Goal: Information Seeking & Learning: Compare options

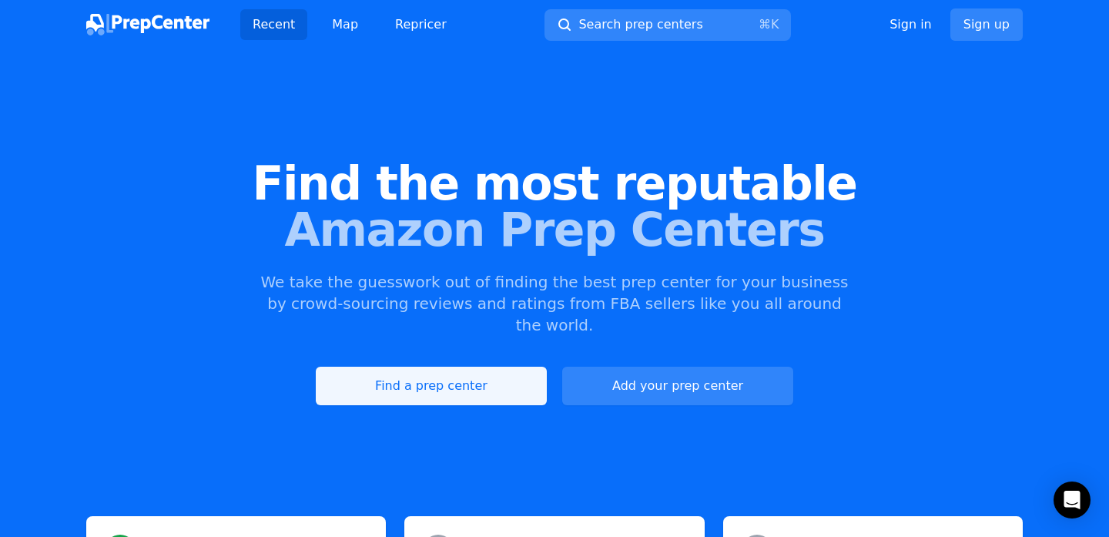
click at [468, 367] on link "Find a prep center" at bounding box center [431, 386] width 231 height 39
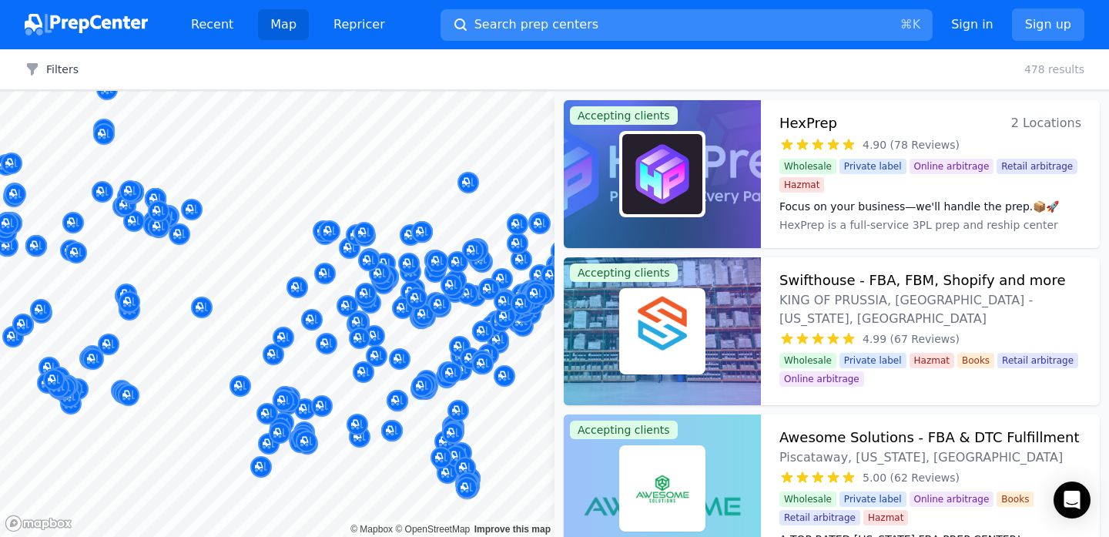
click at [642, 28] on button "Search prep centers ⌘ K" at bounding box center [687, 25] width 492 height 32
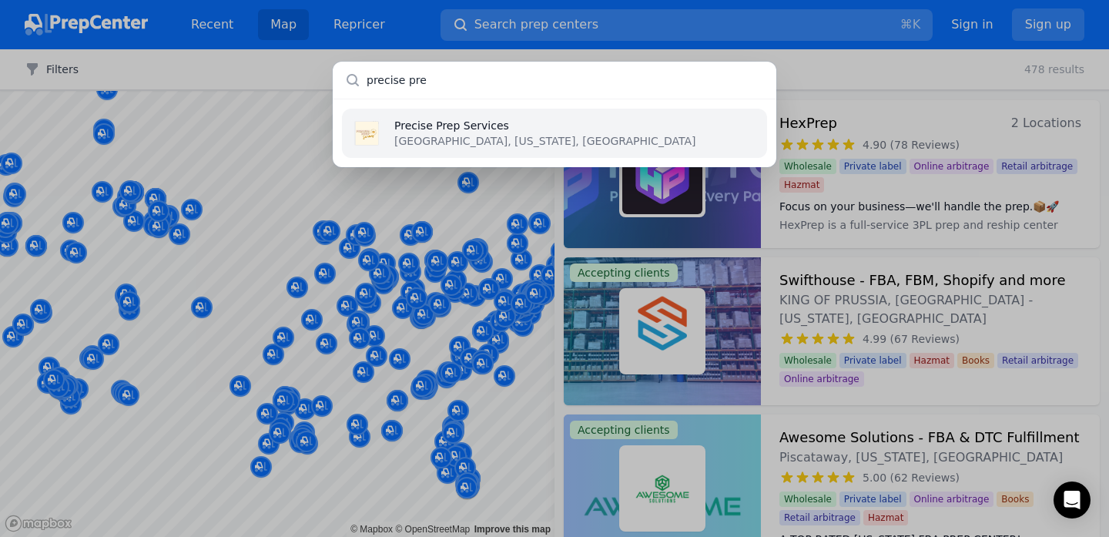
type input "precise pre"
drag, startPoint x: 642, startPoint y: 28, endPoint x: 560, endPoint y: 126, distance: 127.9
click at [560, 126] on li "Precise Prep Services [GEOGRAPHIC_DATA], [US_STATE], [GEOGRAPHIC_DATA]" at bounding box center [554, 133] width 425 height 49
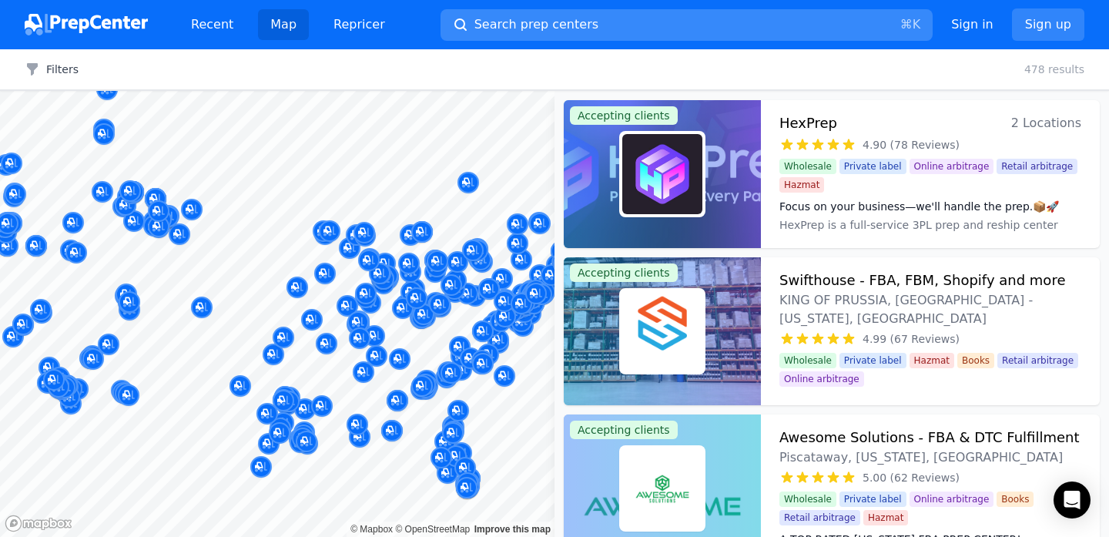
click at [625, 31] on button "Search prep centers ⌘ K" at bounding box center [687, 25] width 492 height 32
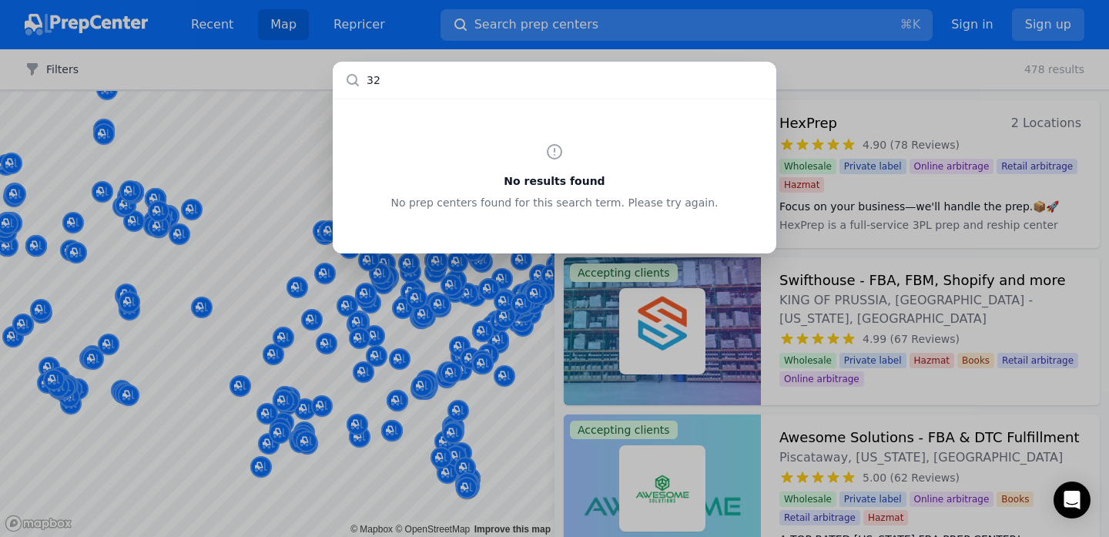
type input "3"
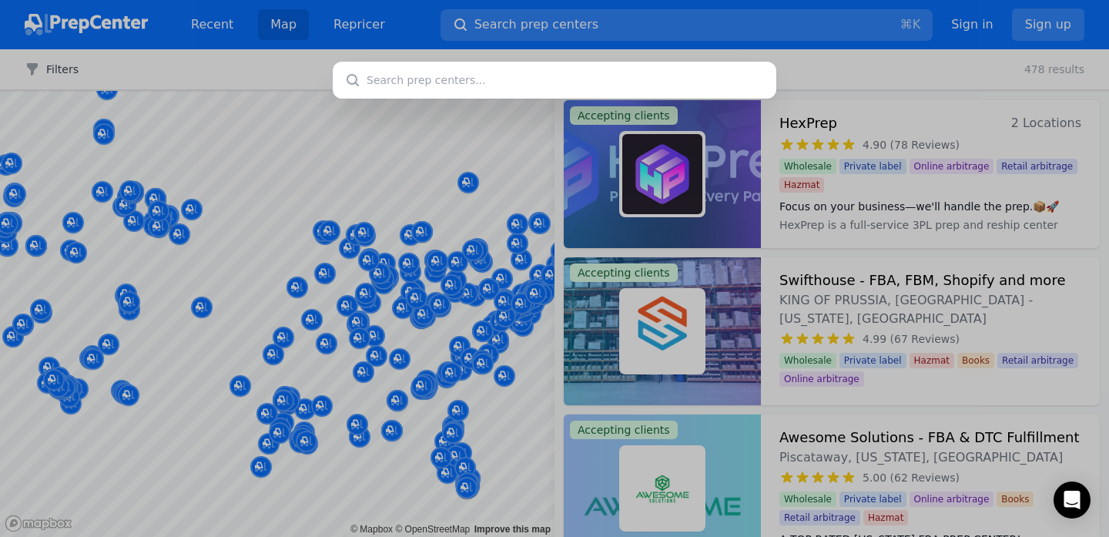
click at [923, 85] on div at bounding box center [554, 268] width 1109 height 537
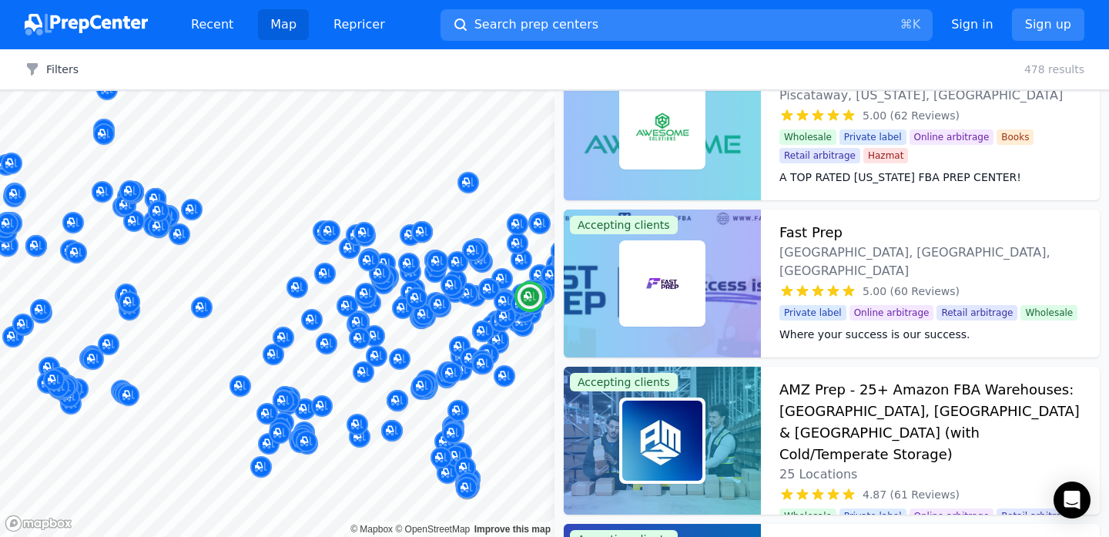
scroll to position [363, 0]
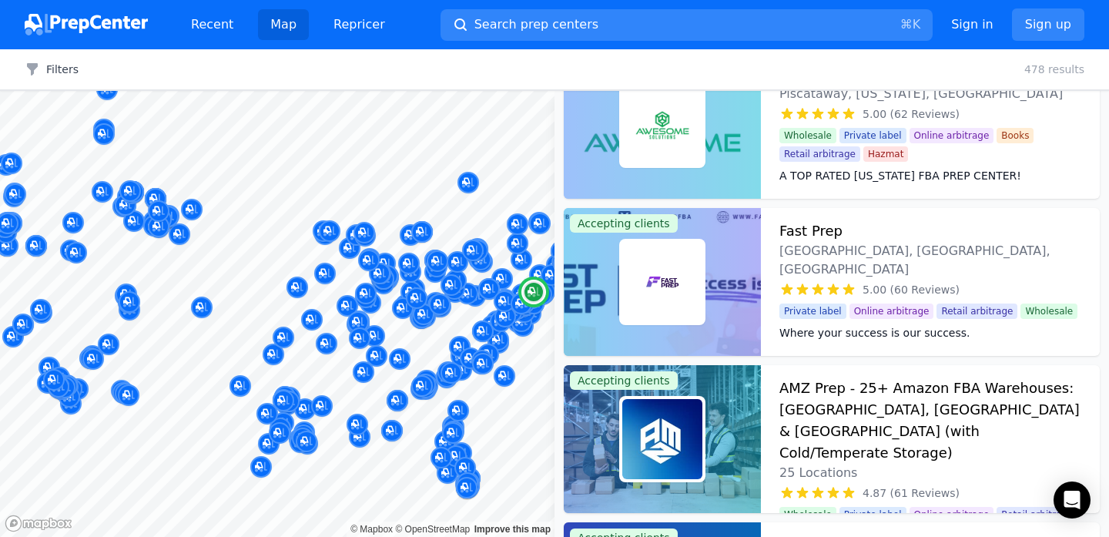
click at [779, 301] on div "Fast Prep [GEOGRAPHIC_DATA], [GEOGRAPHIC_DATA], [GEOGRAPHIC_DATA] 5.00 (60 Revi…" at bounding box center [930, 282] width 339 height 148
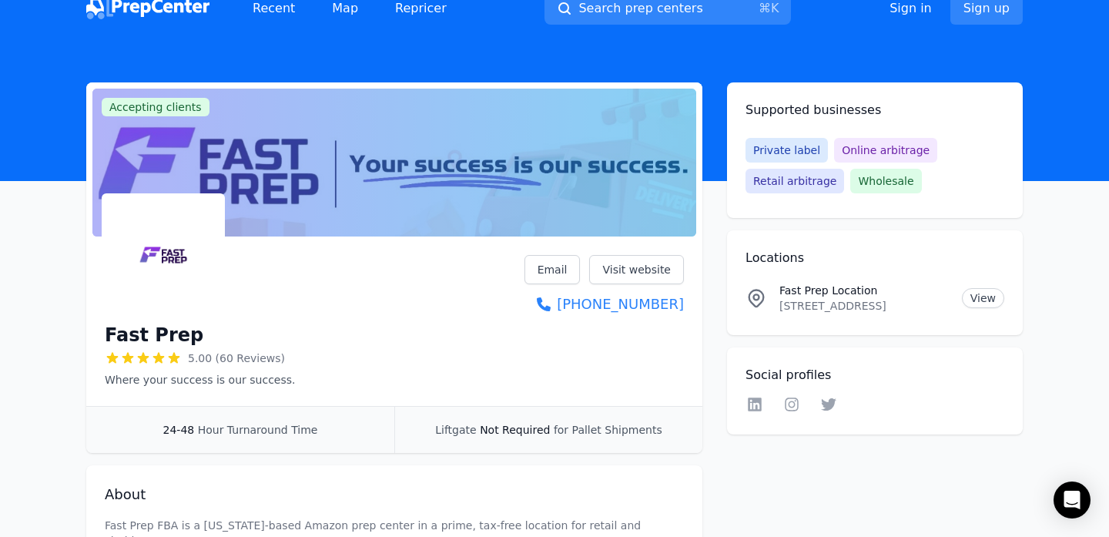
scroll to position [25, 0]
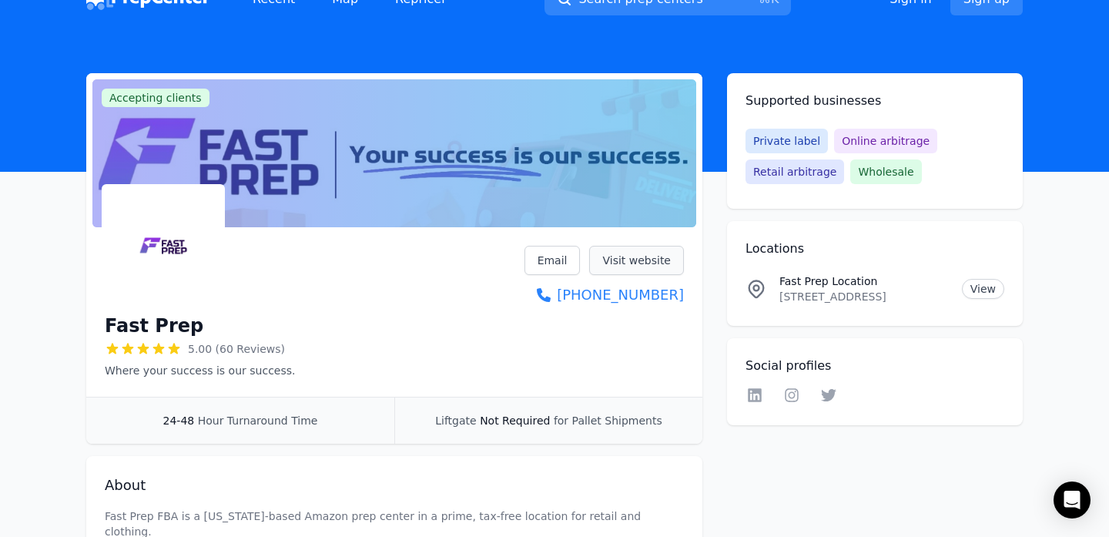
click at [632, 254] on link "Visit website" at bounding box center [636, 260] width 95 height 29
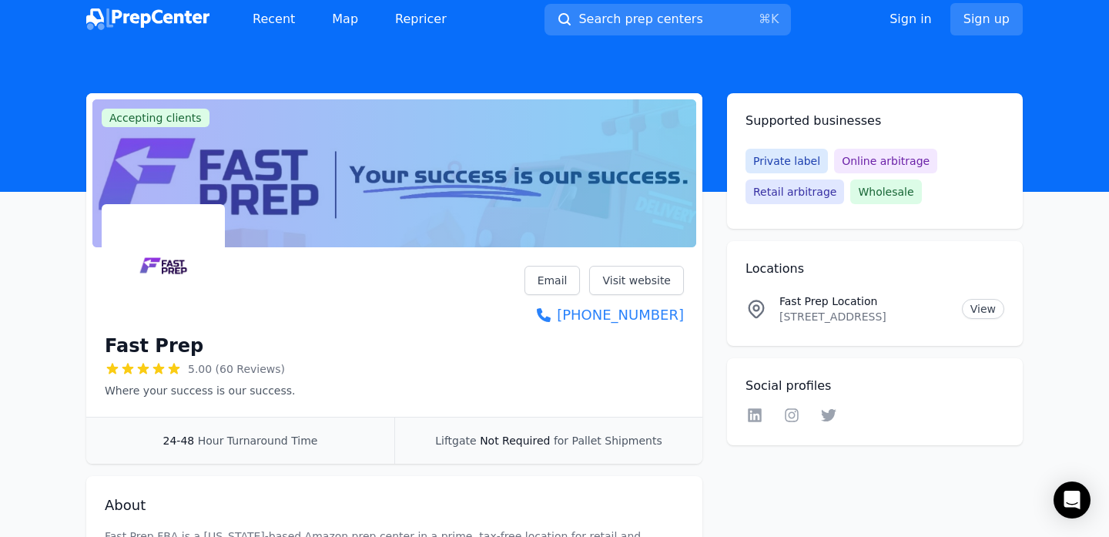
scroll to position [0, 0]
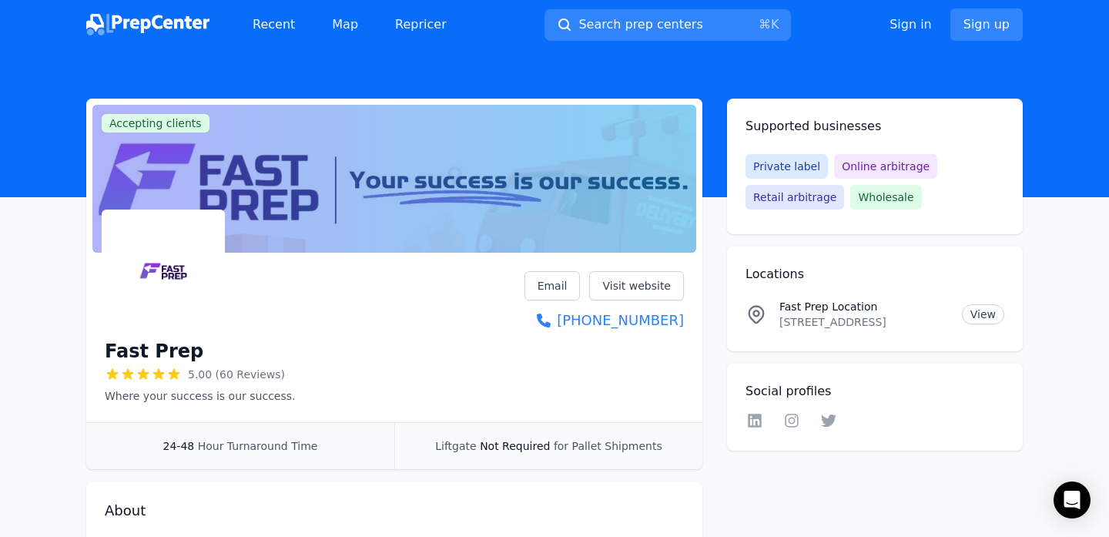
click at [129, 26] on img at bounding box center [147, 25] width 123 height 22
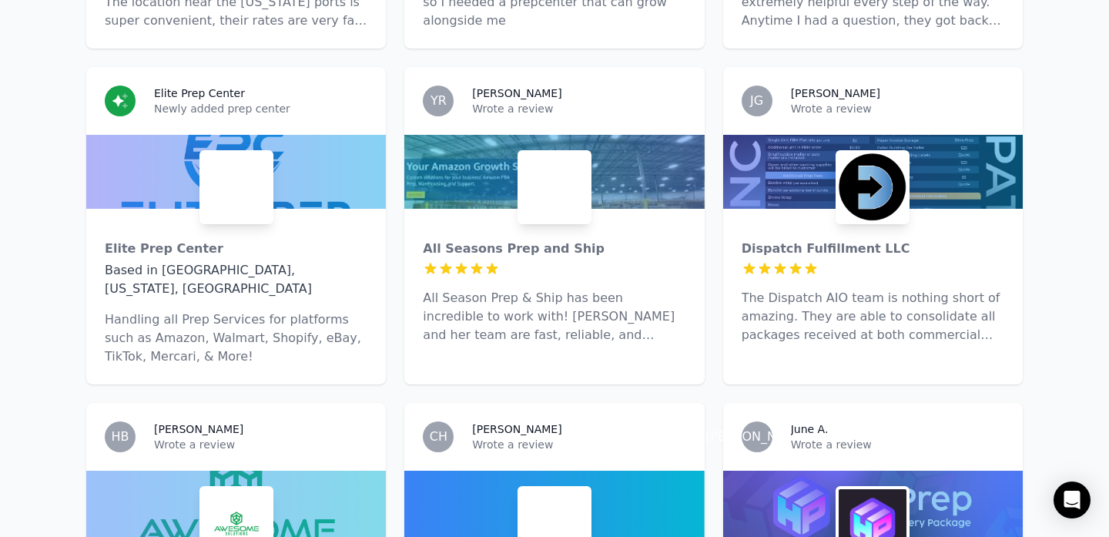
scroll to position [1436, 0]
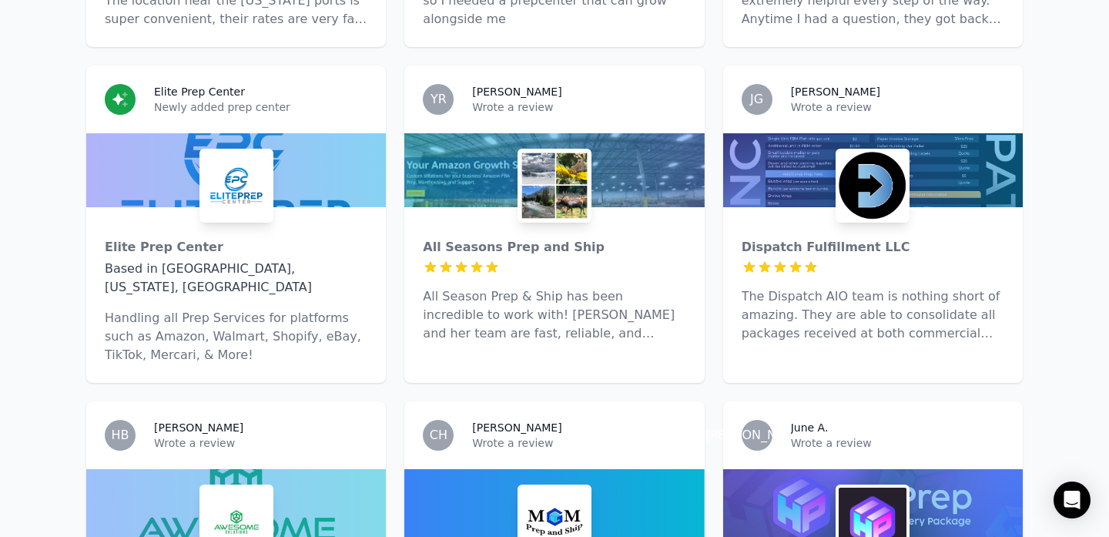
click at [599, 223] on div "All Seasons Prep and Ship 5 out of 5 stars All Season Prep & Ship has been incr…" at bounding box center [554, 284] width 300 height 154
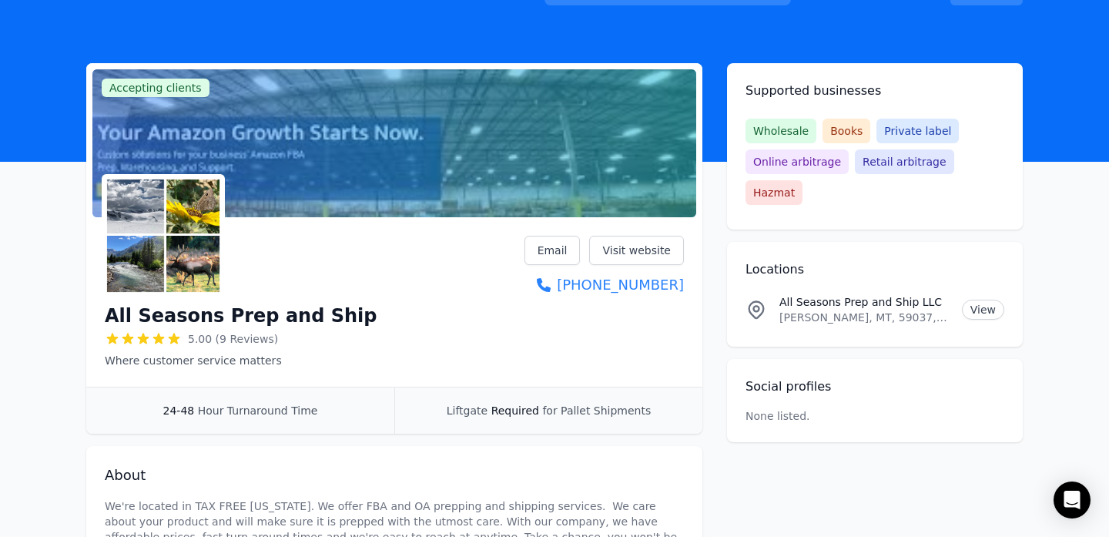
scroll to position [55, 0]
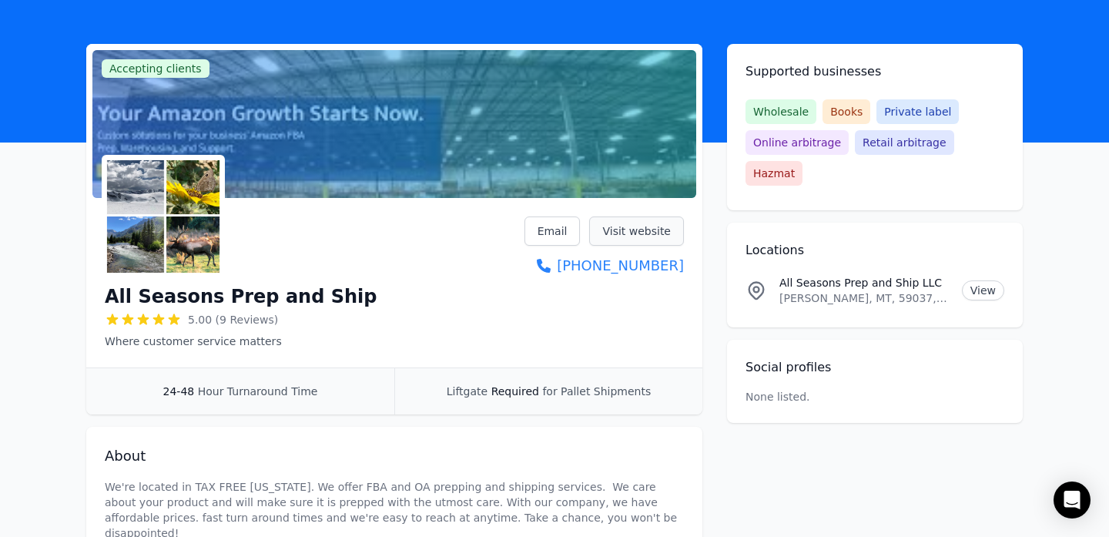
click at [632, 235] on link "Visit website" at bounding box center [636, 230] width 95 height 29
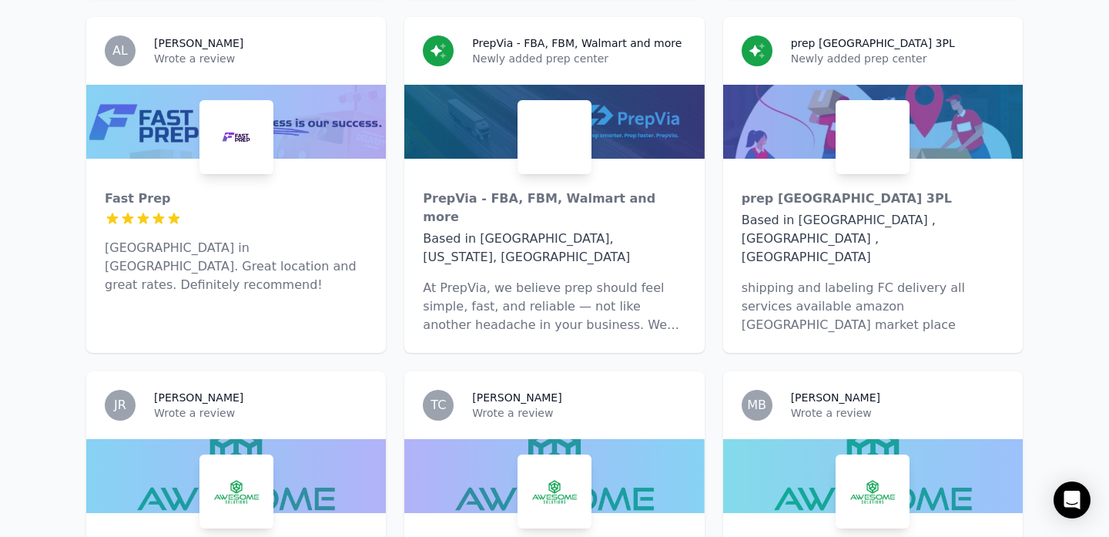
scroll to position [3693, 0]
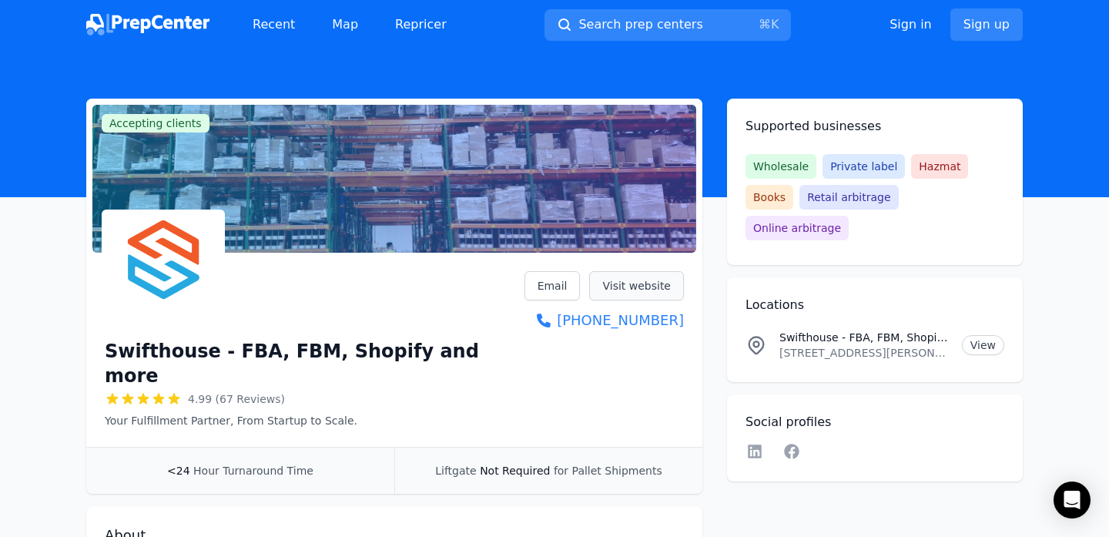
click at [627, 284] on link "Visit website" at bounding box center [636, 285] width 95 height 29
click at [176, 28] on img at bounding box center [147, 25] width 123 height 22
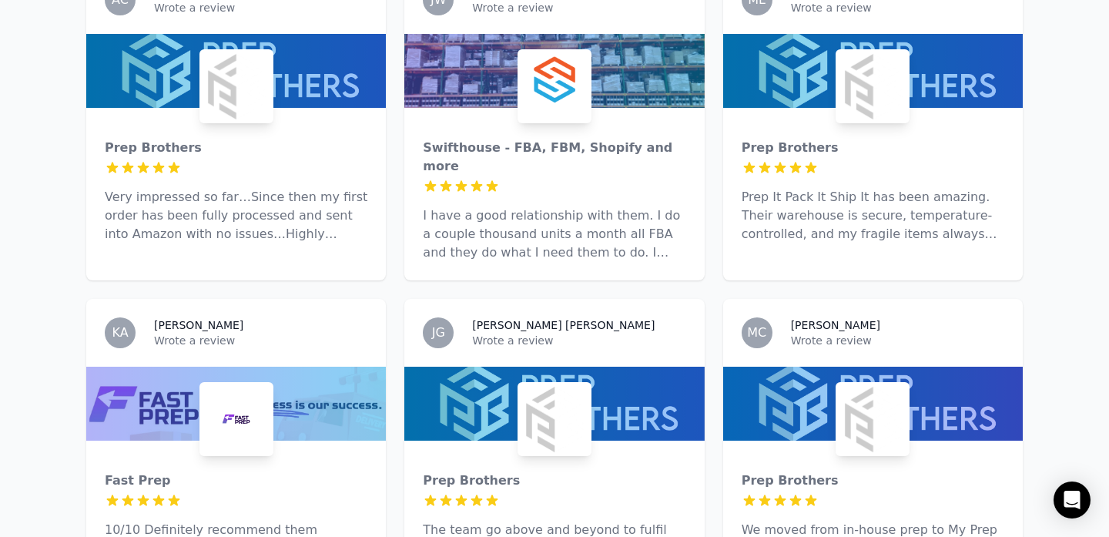
scroll to position [4585, 0]
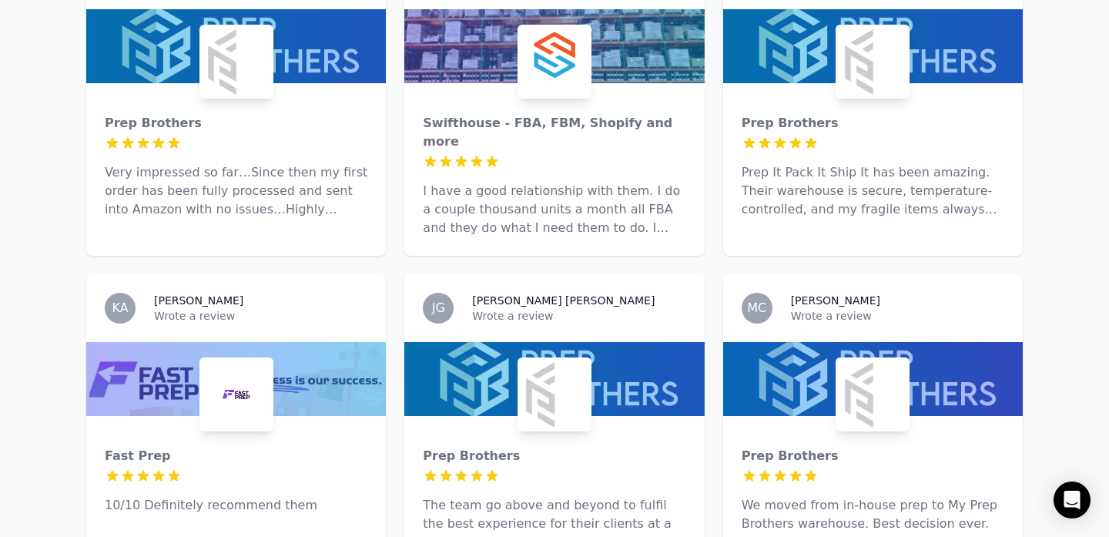
click at [869, 360] on img at bounding box center [873, 394] width 68 height 68
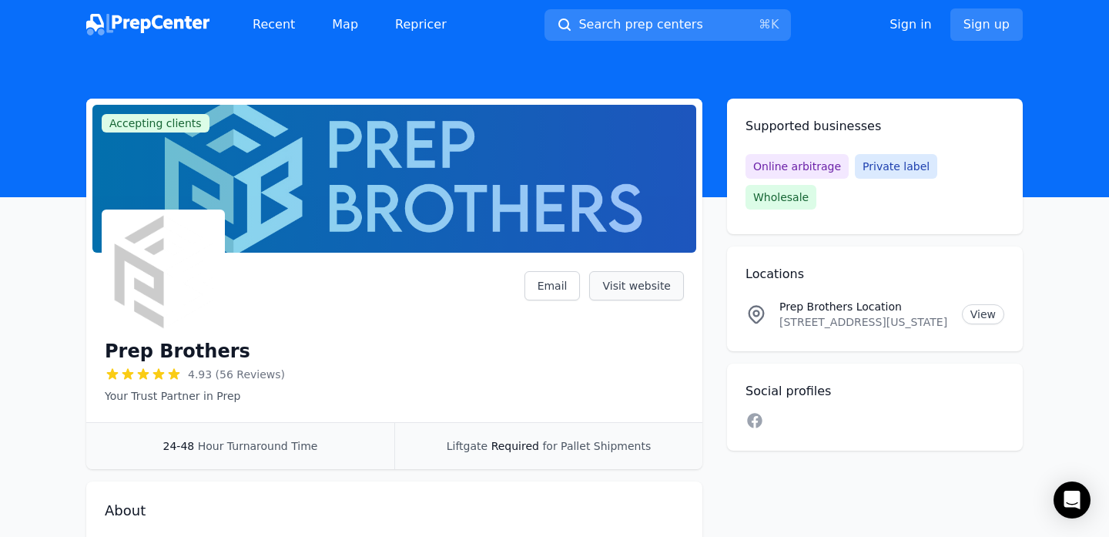
click at [635, 286] on link "Visit website" at bounding box center [636, 285] width 95 height 29
click at [95, 29] on img at bounding box center [147, 25] width 123 height 22
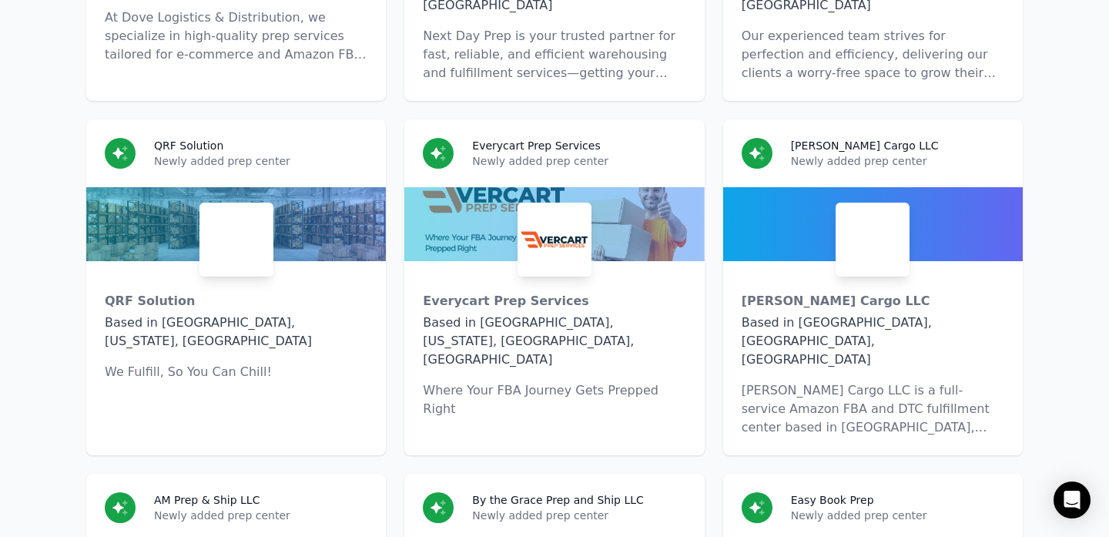
scroll to position [8531, 0]
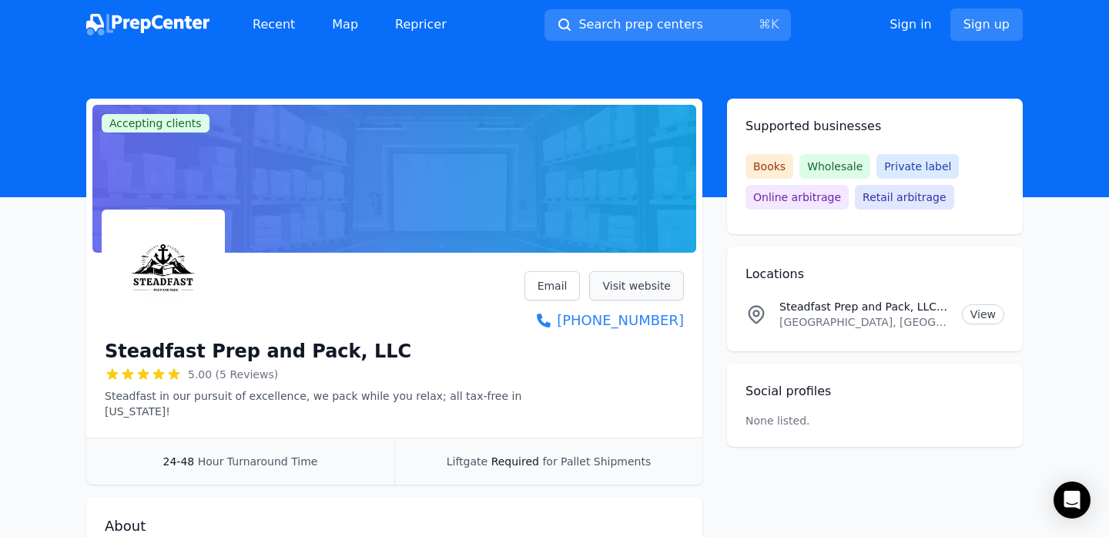
click at [622, 285] on link "Visit website" at bounding box center [636, 285] width 95 height 29
click at [102, 24] on img at bounding box center [147, 25] width 123 height 22
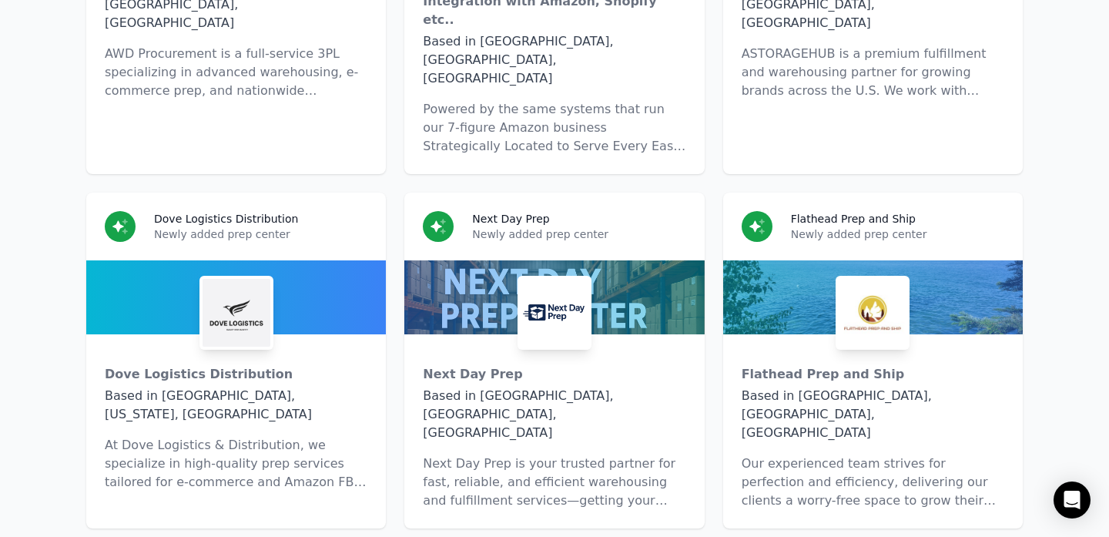
scroll to position [8213, 0]
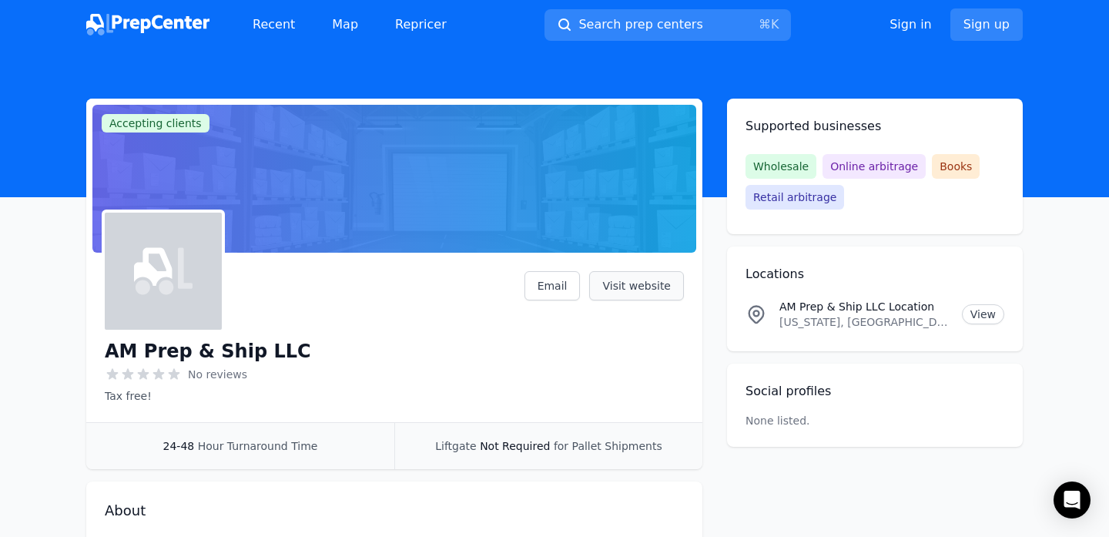
click at [654, 287] on link "Visit website" at bounding box center [636, 285] width 95 height 29
click at [97, 26] on img at bounding box center [147, 25] width 123 height 22
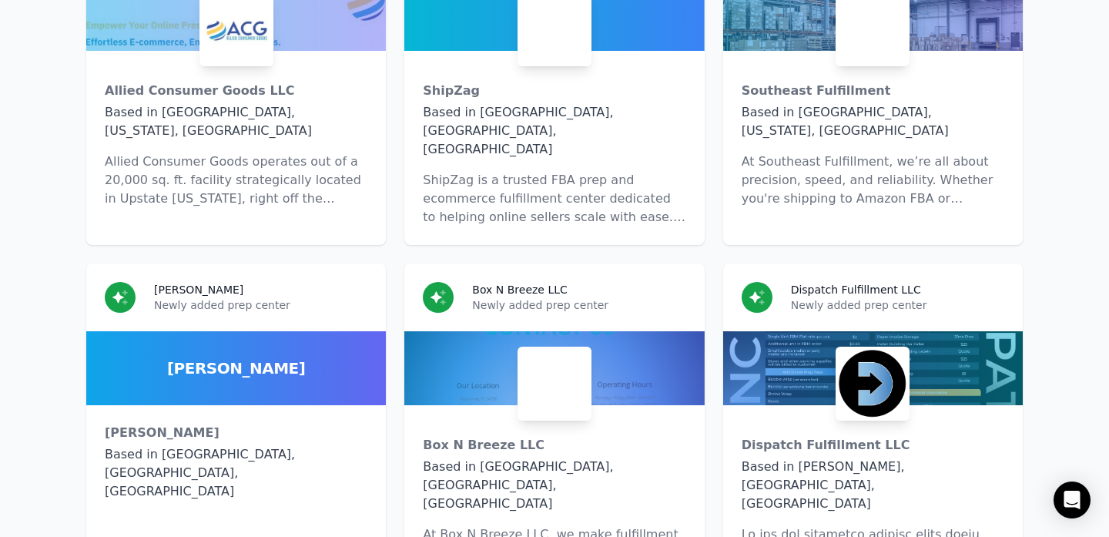
scroll to position [9825, 0]
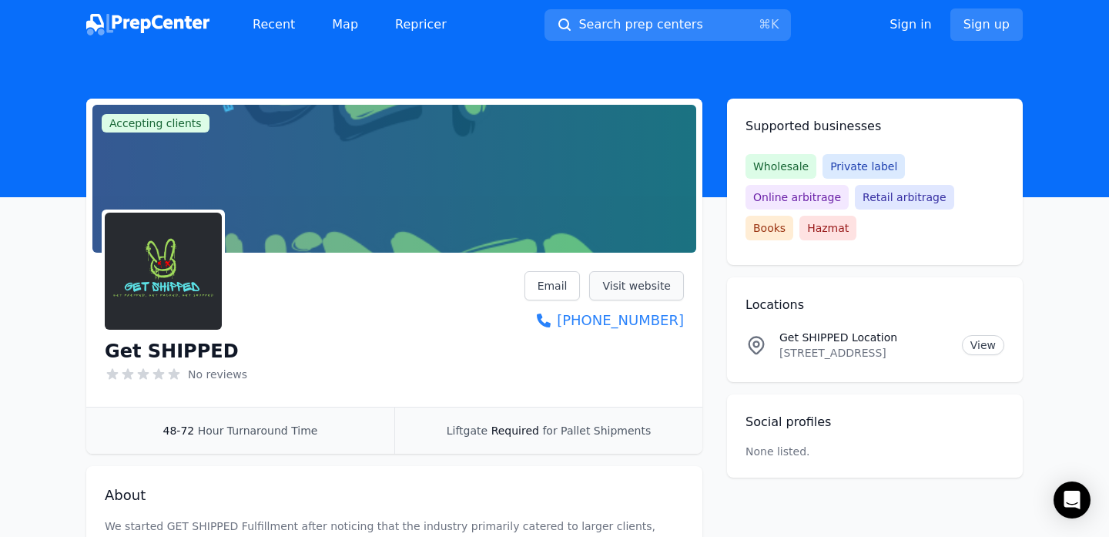
click at [651, 289] on link "Visit website" at bounding box center [636, 285] width 95 height 29
click at [91, 25] on img at bounding box center [147, 25] width 123 height 22
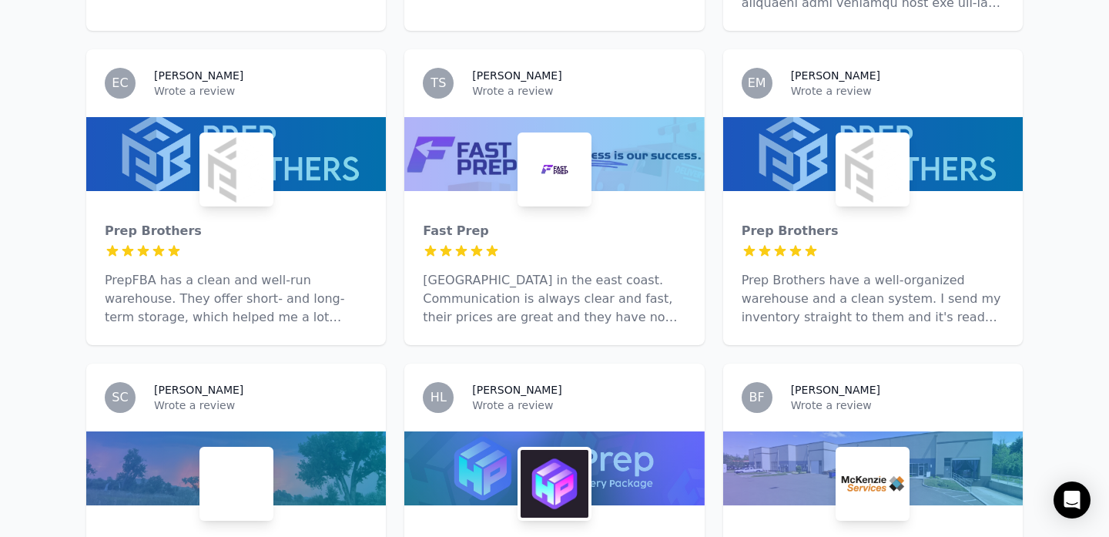
scroll to position [6139, 0]
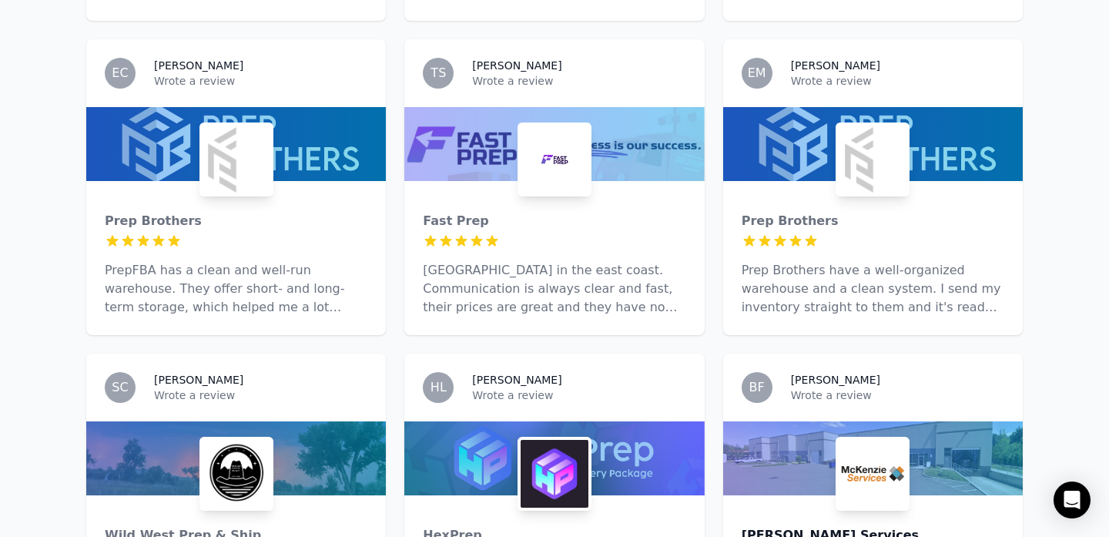
click at [866, 526] on div "[PERSON_NAME] Services" at bounding box center [873, 535] width 263 height 18
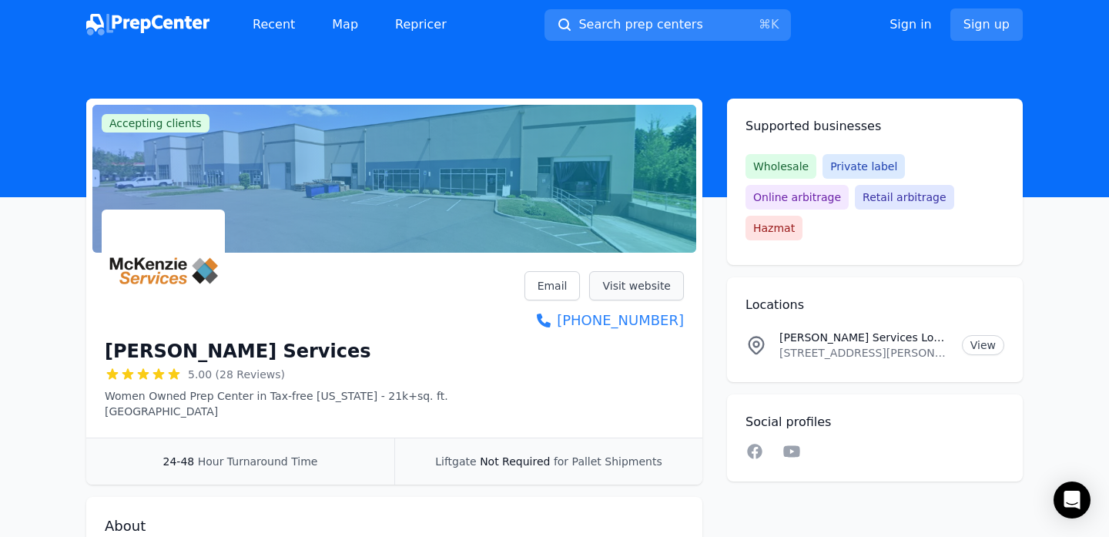
click at [648, 286] on link "Visit website" at bounding box center [636, 285] width 95 height 29
click at [96, 25] on img at bounding box center [147, 25] width 123 height 22
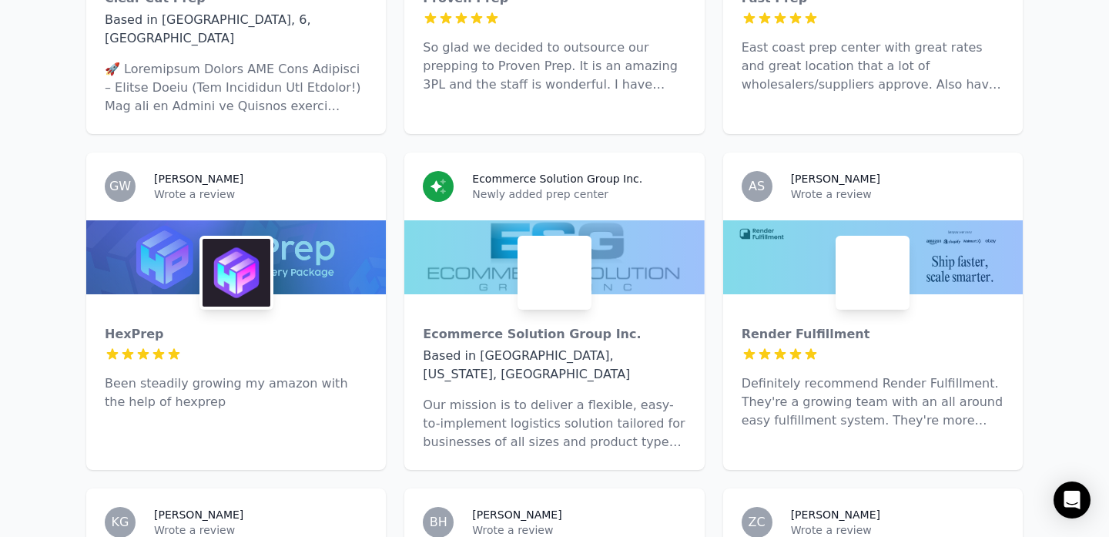
scroll to position [700, 0]
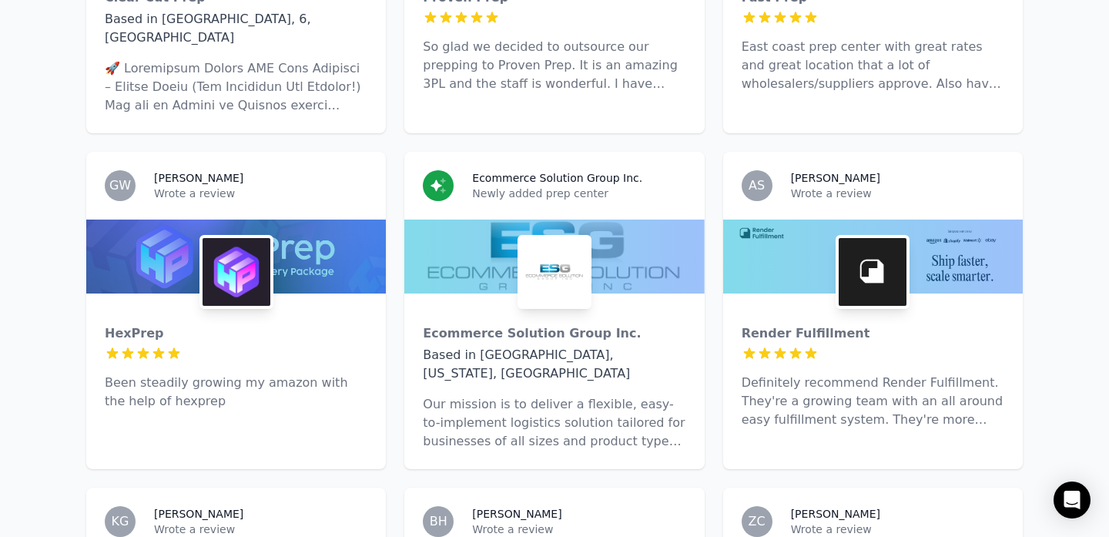
click at [865, 293] on div "Render Fulfillment 5 out of 5 stars Definitely recommend Render Fulfillment. Th…" at bounding box center [873, 370] width 300 height 154
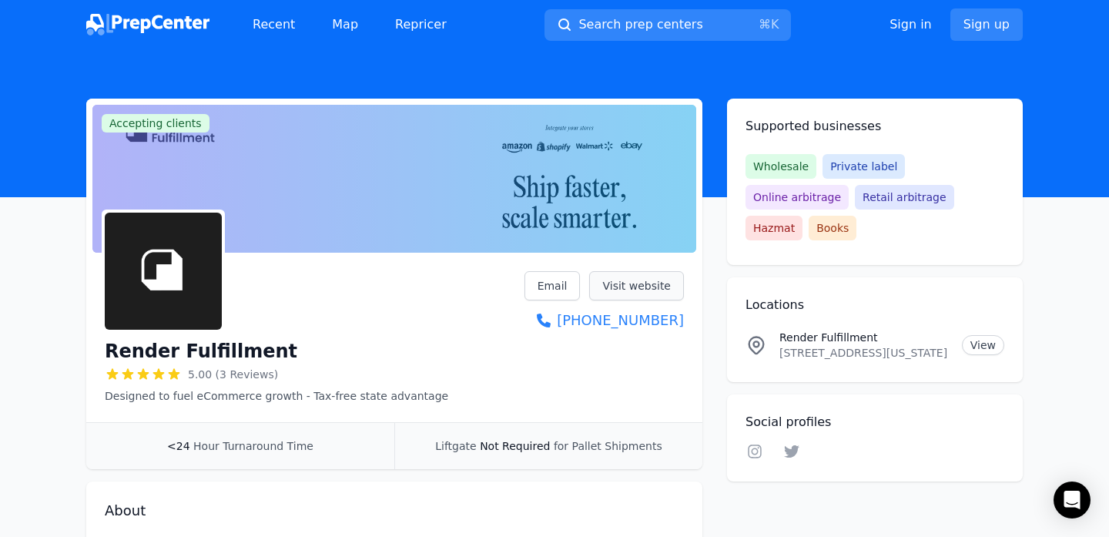
click at [631, 276] on link "Visit website" at bounding box center [636, 285] width 95 height 29
click at [124, 29] on img at bounding box center [147, 25] width 123 height 22
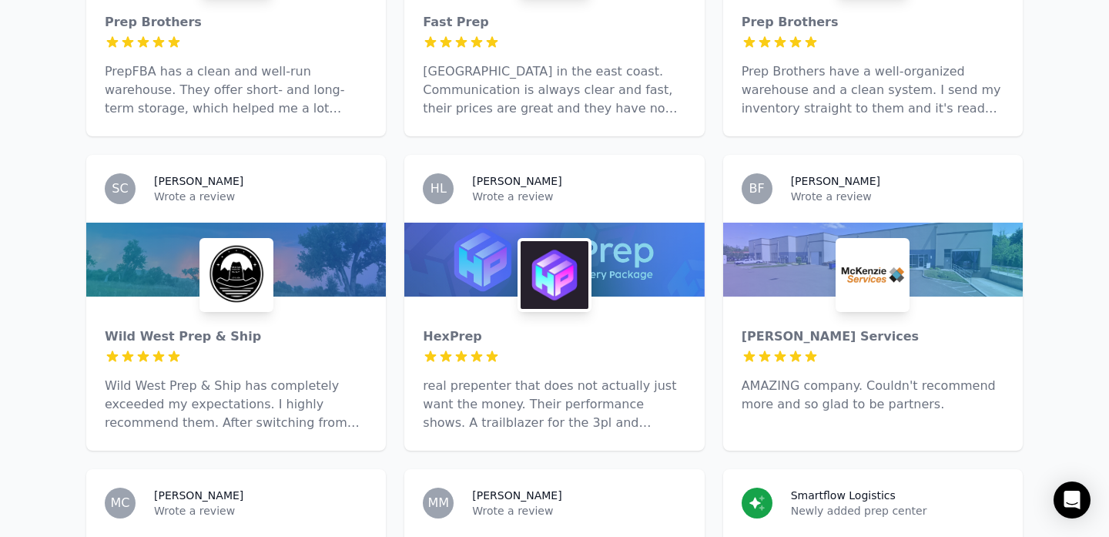
scroll to position [6341, 0]
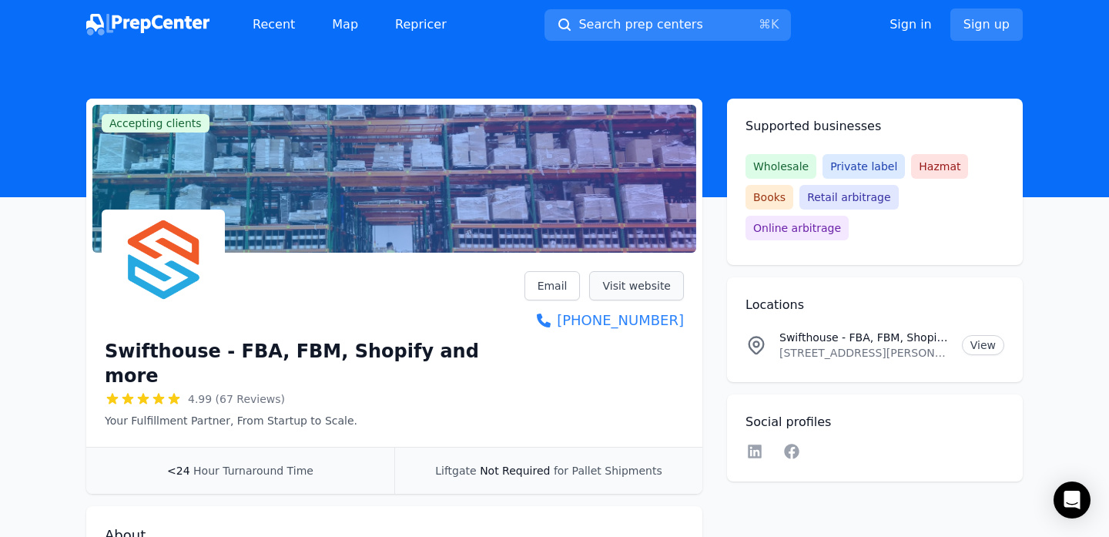
click at [645, 276] on link "Visit website" at bounding box center [636, 285] width 95 height 29
click at [96, 28] on img at bounding box center [147, 25] width 123 height 22
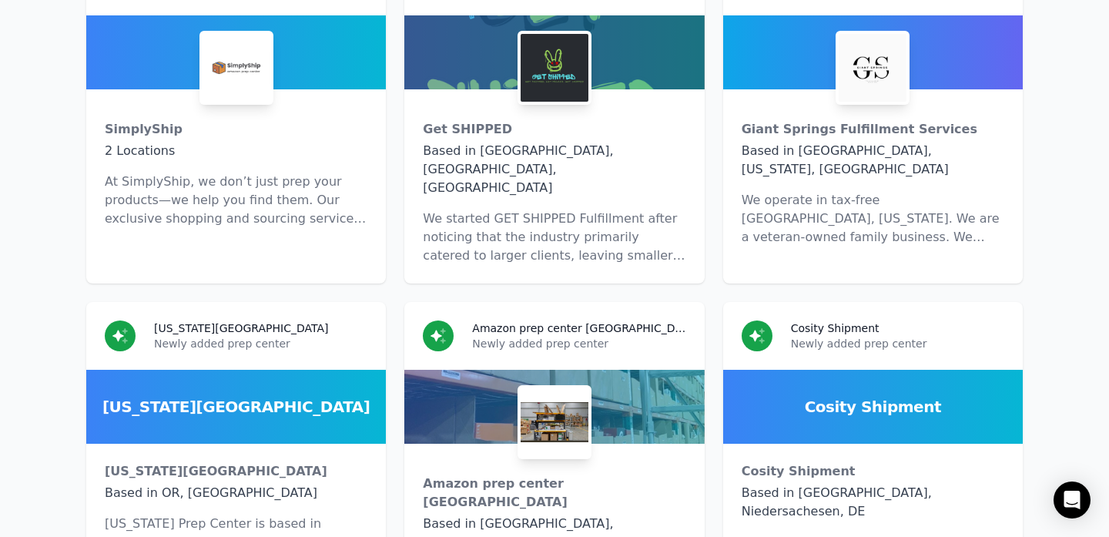
scroll to position [10798, 0]
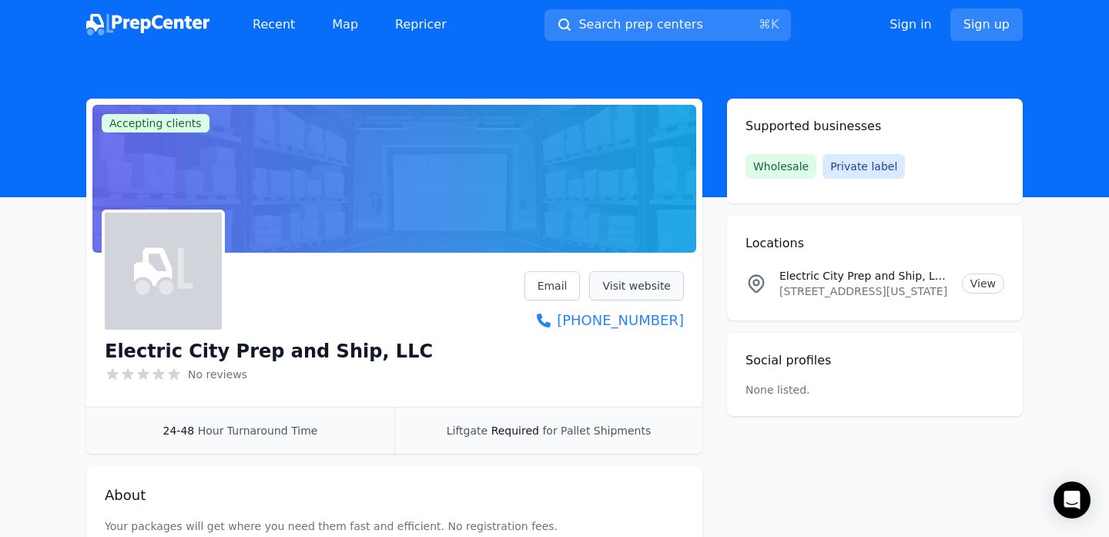
click at [658, 285] on link "Visit website" at bounding box center [636, 285] width 95 height 29
click at [132, 28] on img at bounding box center [147, 25] width 123 height 22
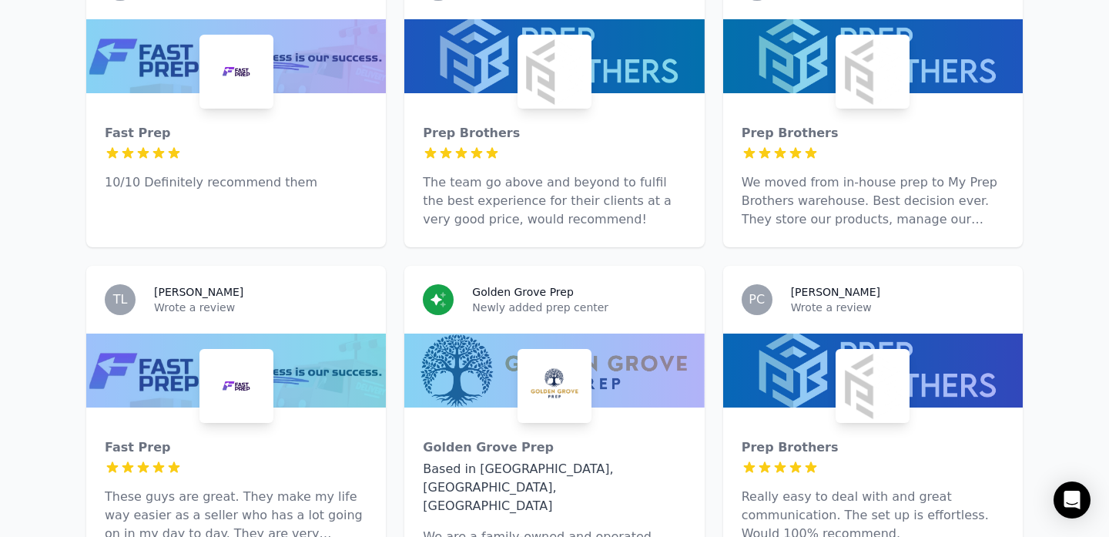
scroll to position [4948, 0]
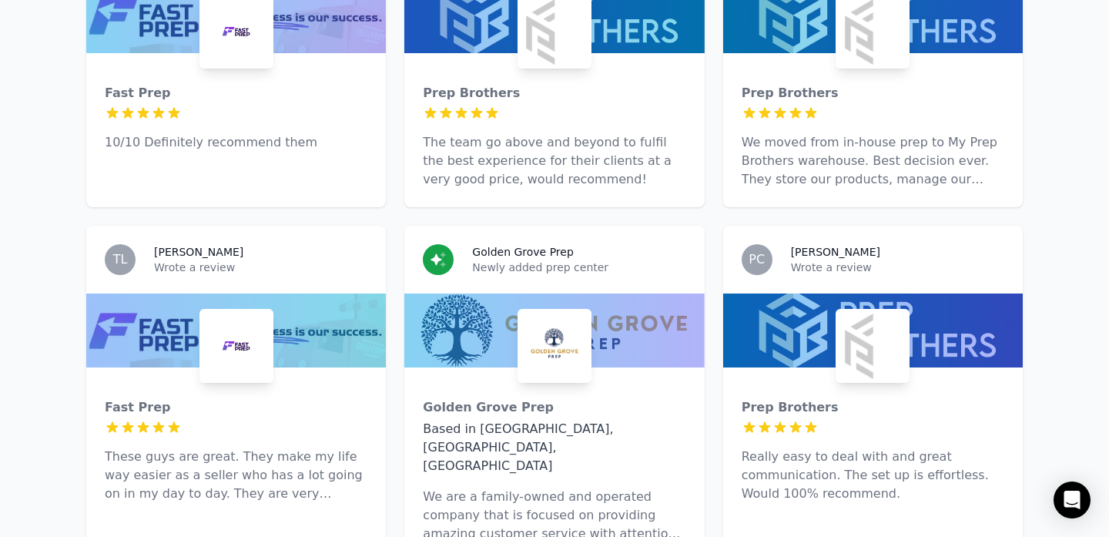
click at [464, 487] on p "We are a family-owned and operated company that is focused on providing amazing…" at bounding box center [554, 514] width 263 height 55
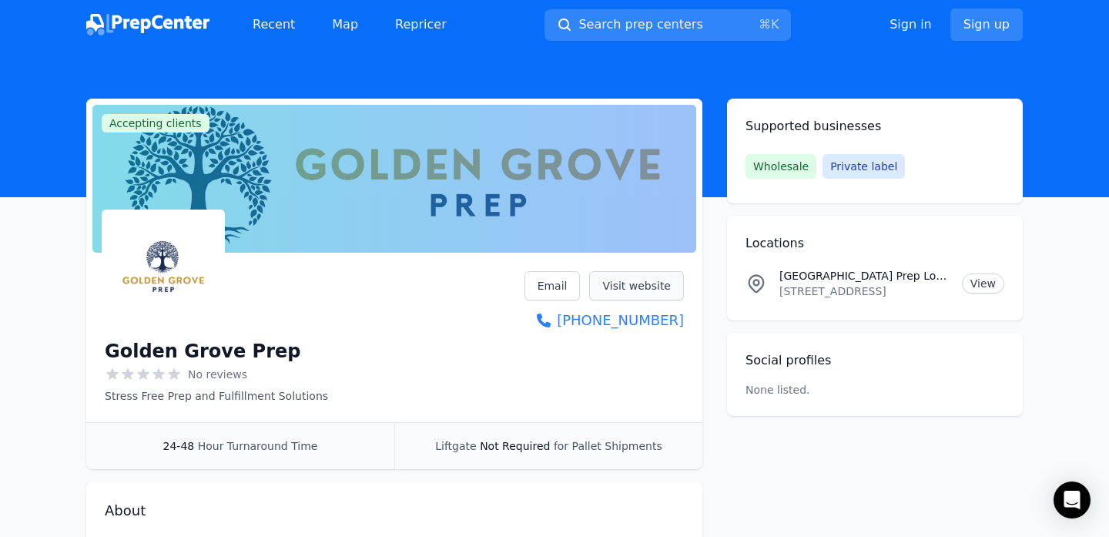
click at [650, 280] on link "Visit website" at bounding box center [636, 285] width 95 height 29
click at [92, 24] on img at bounding box center [147, 25] width 123 height 22
